Goal: Task Accomplishment & Management: Manage account settings

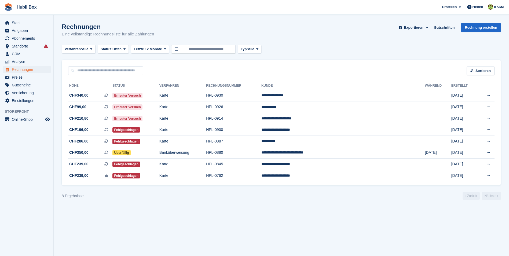
drag, startPoint x: 157, startPoint y: 33, endPoint x: -1, endPoint y: 7, distance: 160.3
click at [0, 7] on html "Hubli Box Erstellen Abonnement Rechnung Kontakt Deal Rabatt Seite Helfen Chat-S…" at bounding box center [254, 128] width 509 height 256
click at [118, 20] on section "Rechnungen Eine vollständige Rechnungsliste für alle Zahlungen Exportieren Expo…" at bounding box center [282, 128] width 456 height 256
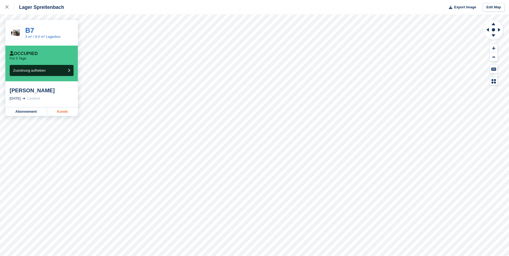
click at [64, 114] on link "Kunde" at bounding box center [62, 111] width 31 height 9
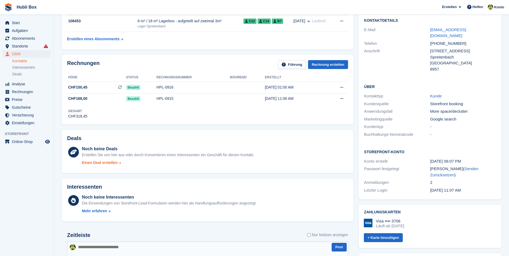
scroll to position [107, 0]
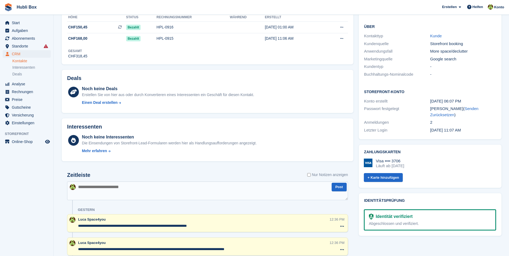
click at [139, 183] on textarea at bounding box center [207, 191] width 281 height 19
type textarea "**********"
